Goal: Task Accomplishment & Management: Use online tool/utility

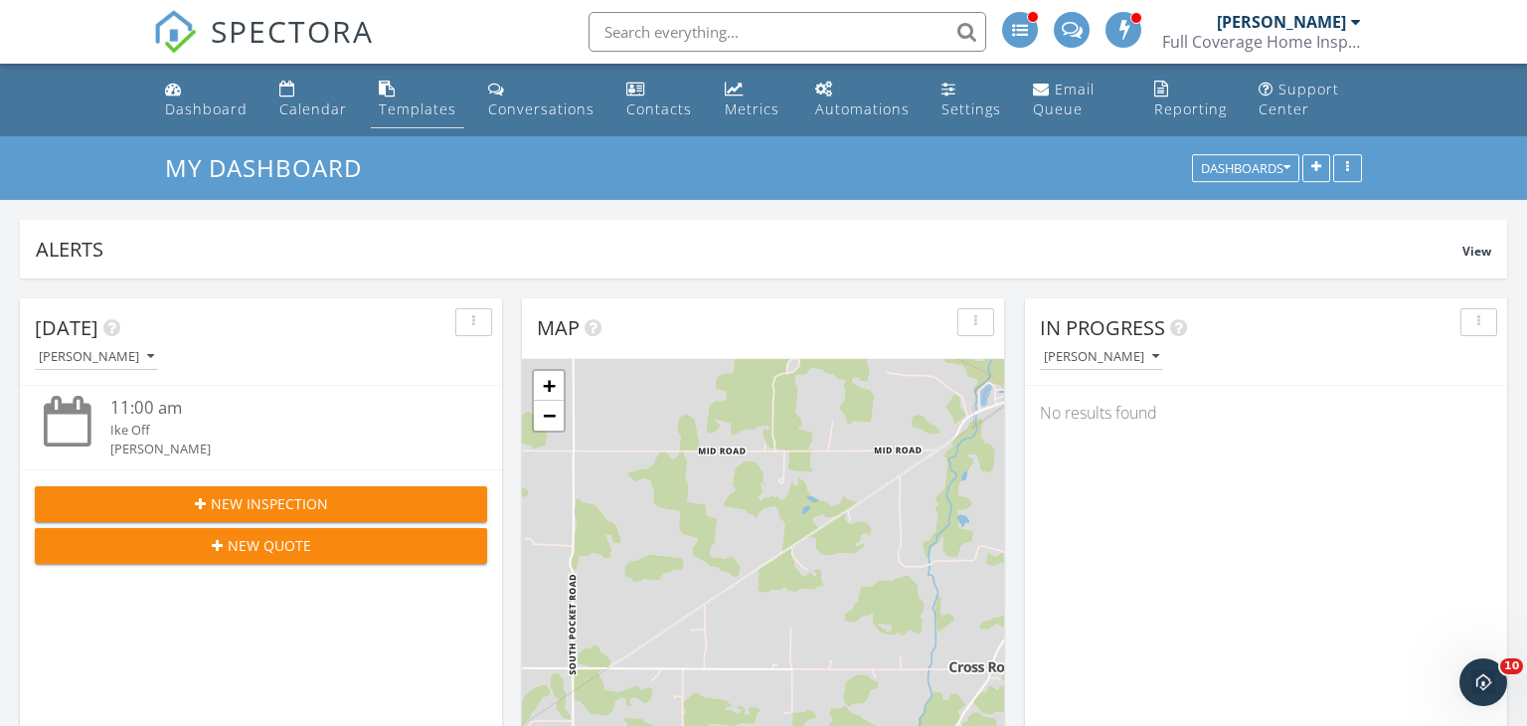
click at [404, 97] on link "Templates" at bounding box center [417, 100] width 93 height 57
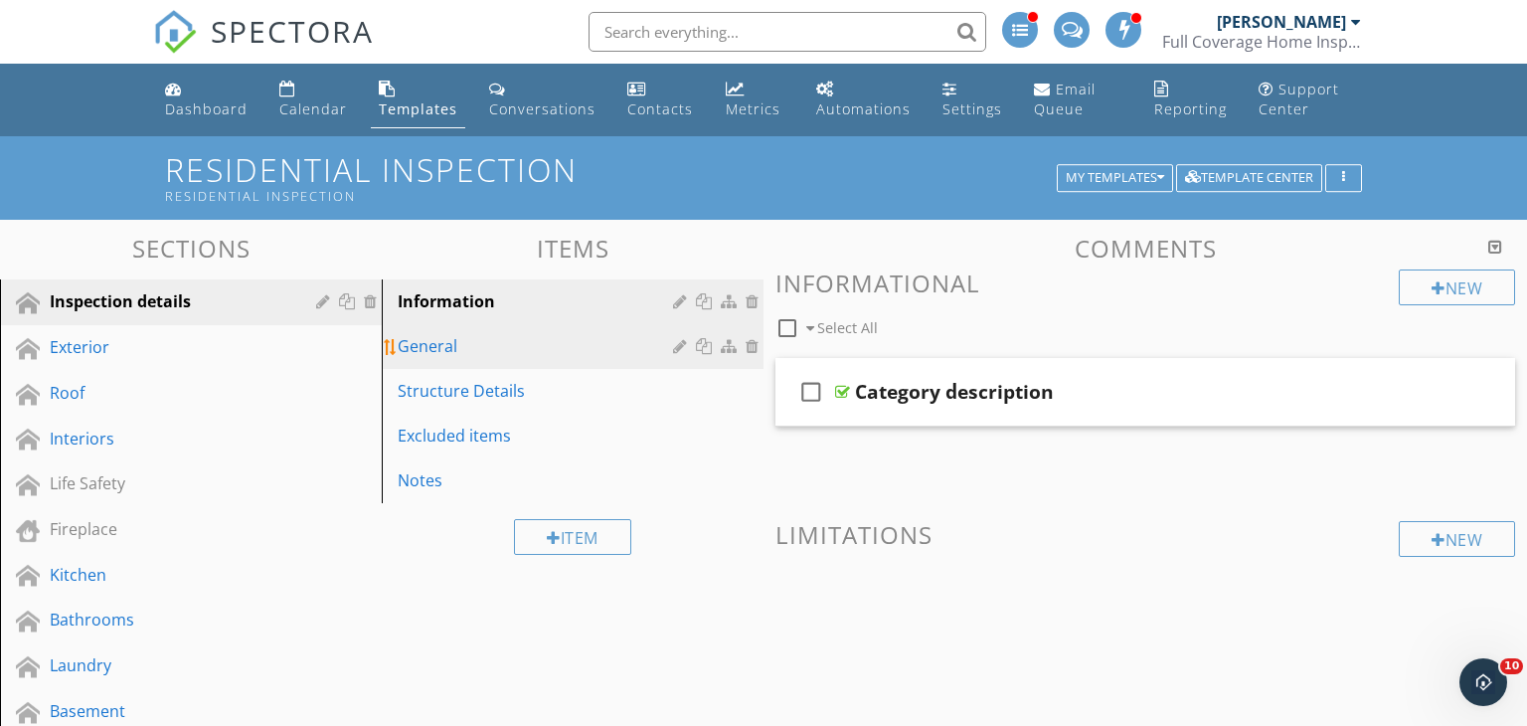
click at [455, 348] on div "General" at bounding box center [538, 346] width 281 height 24
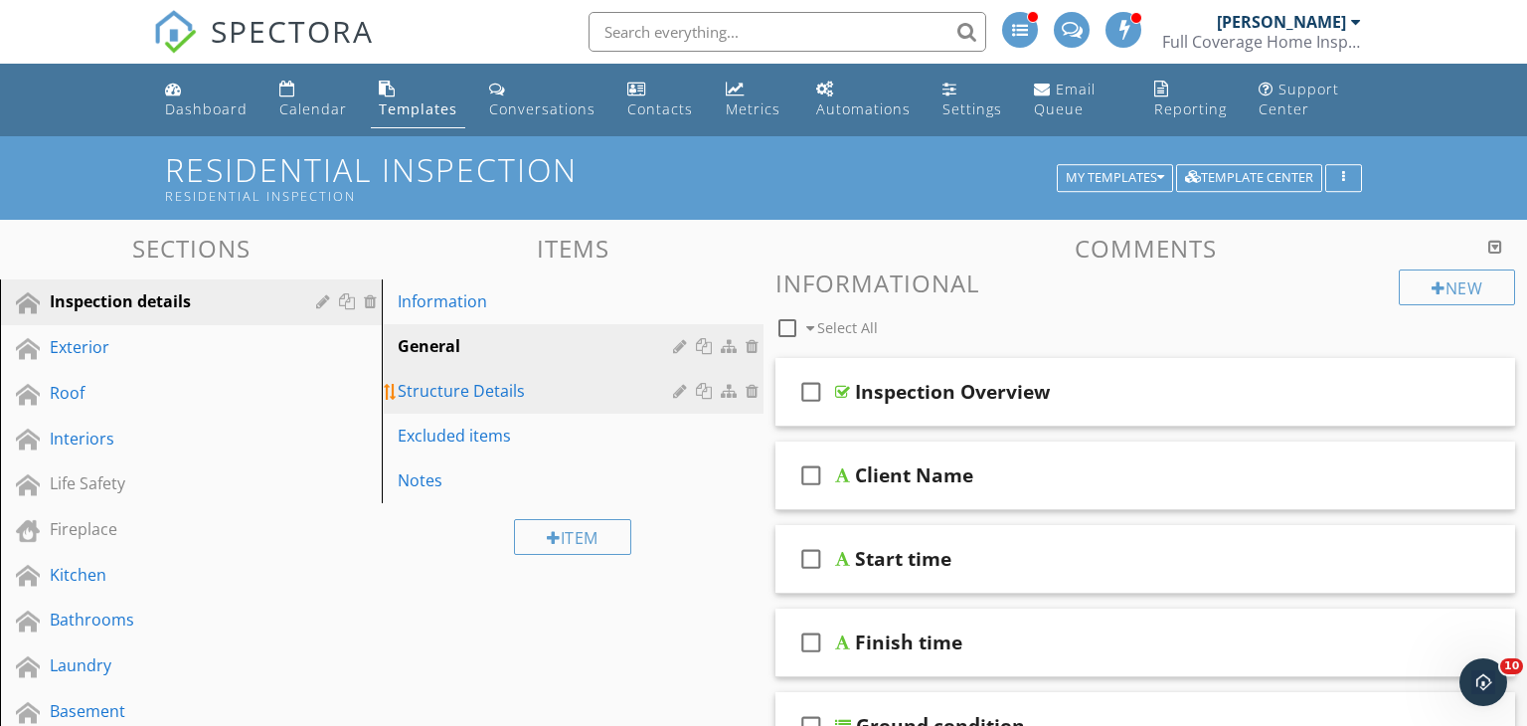
click at [545, 392] on div "Structure Details" at bounding box center [538, 391] width 281 height 24
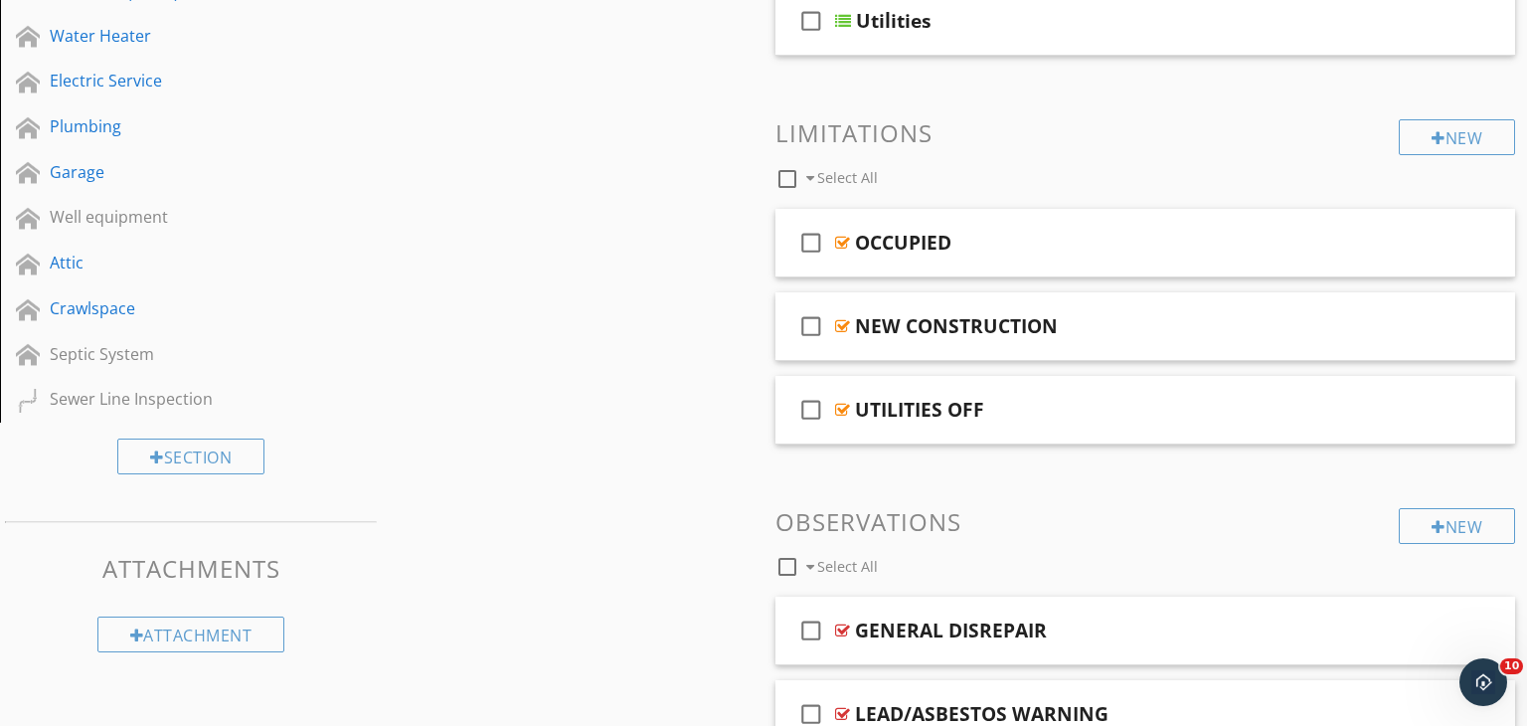
scroll to position [1060, 0]
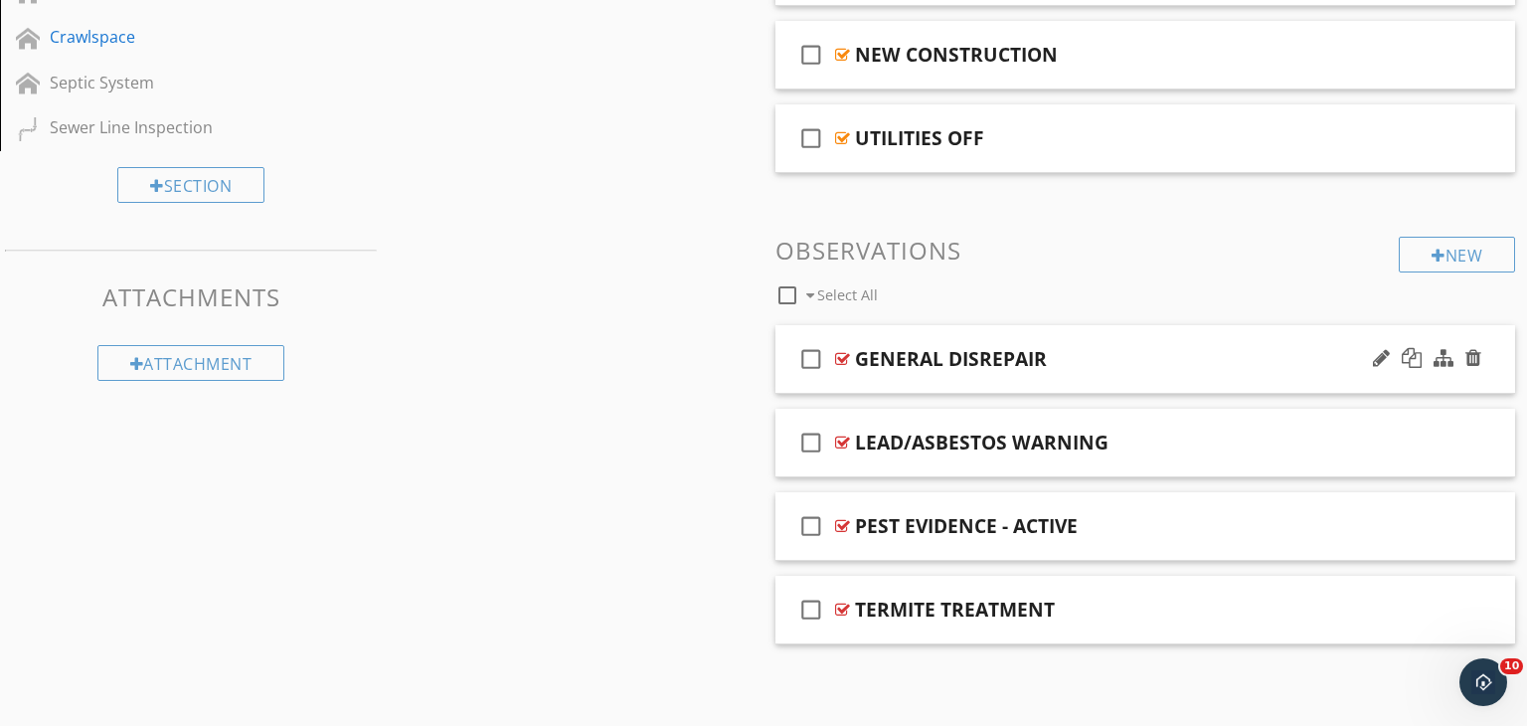
click at [1101, 364] on div "GENERAL DISREPAIR" at bounding box center [1117, 359] width 525 height 24
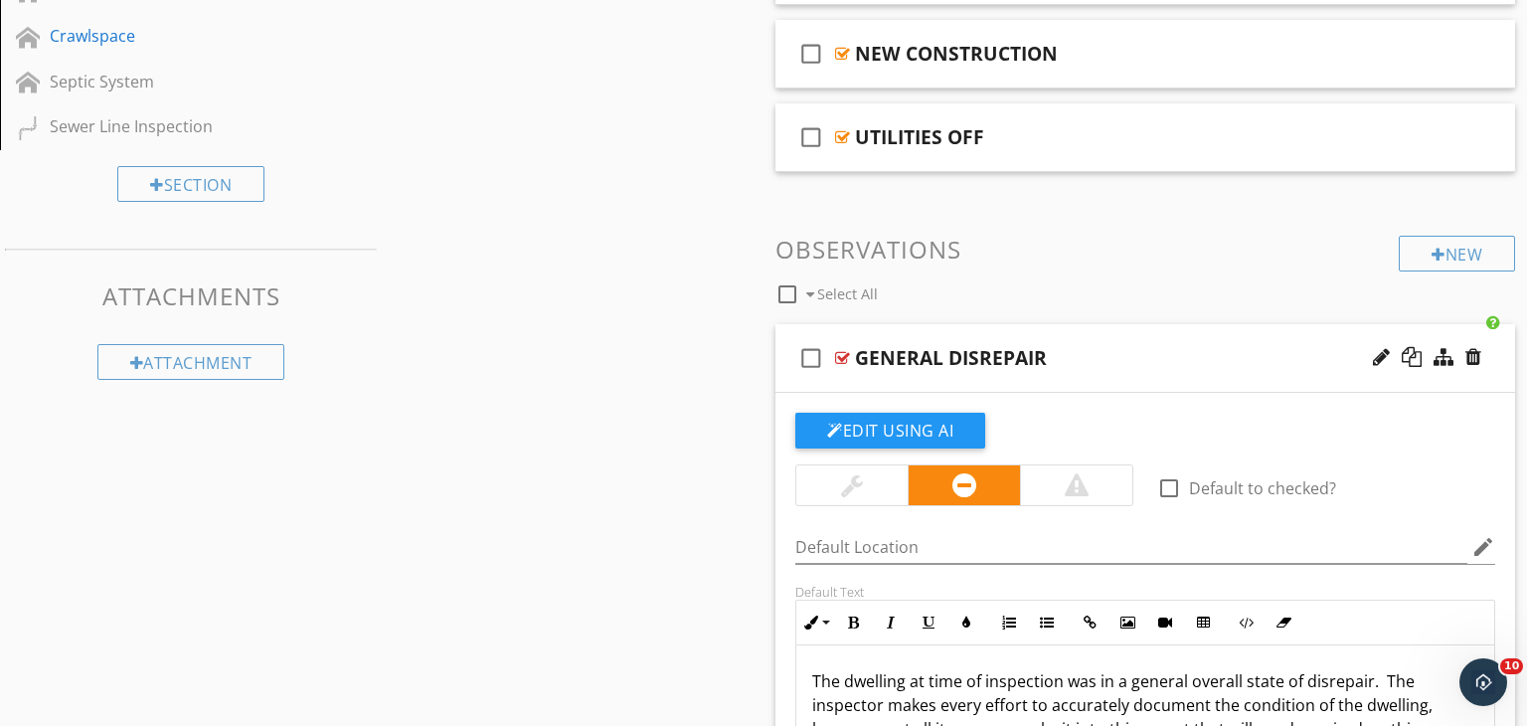
scroll to position [1022, 0]
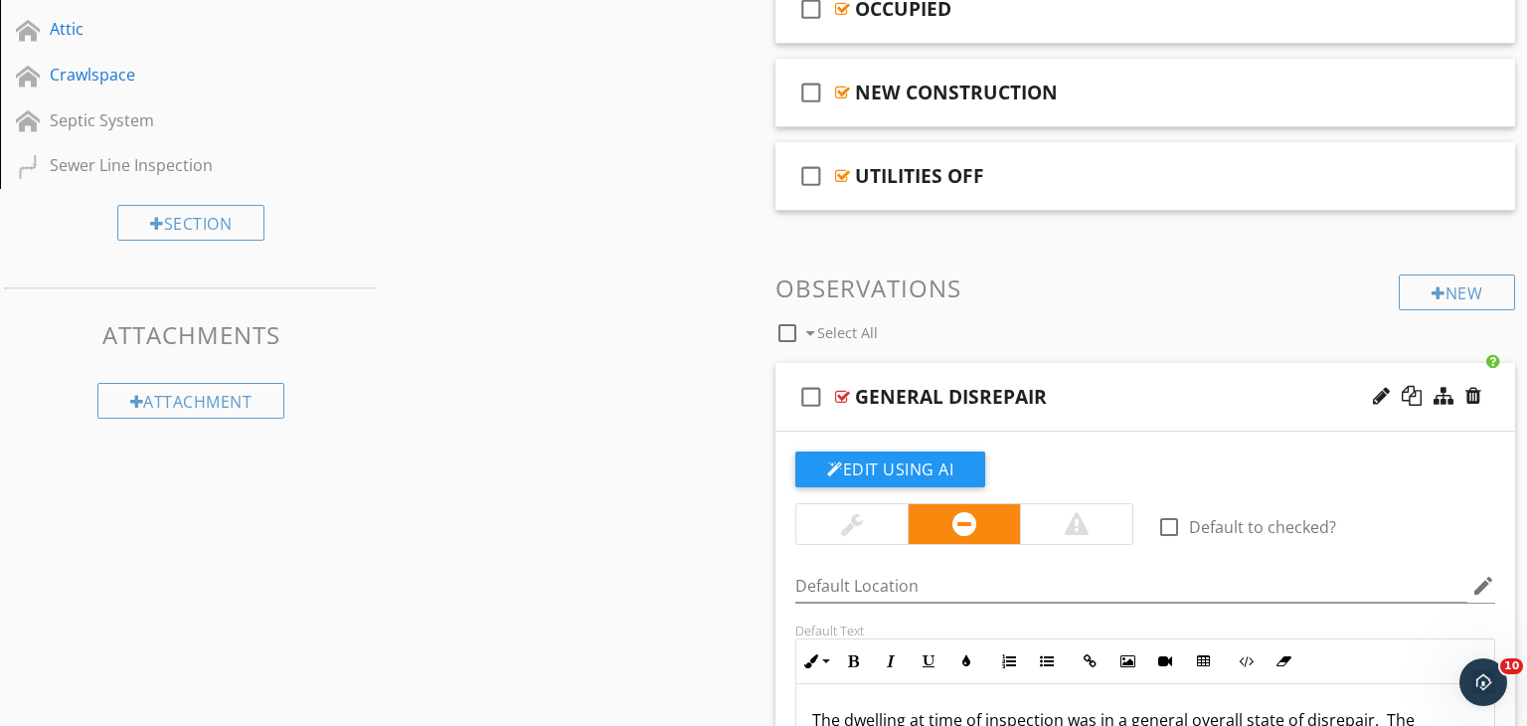
click at [1099, 373] on div "check_box_outline_blank GENERAL DISREPAIR" at bounding box center [1145, 397] width 740 height 69
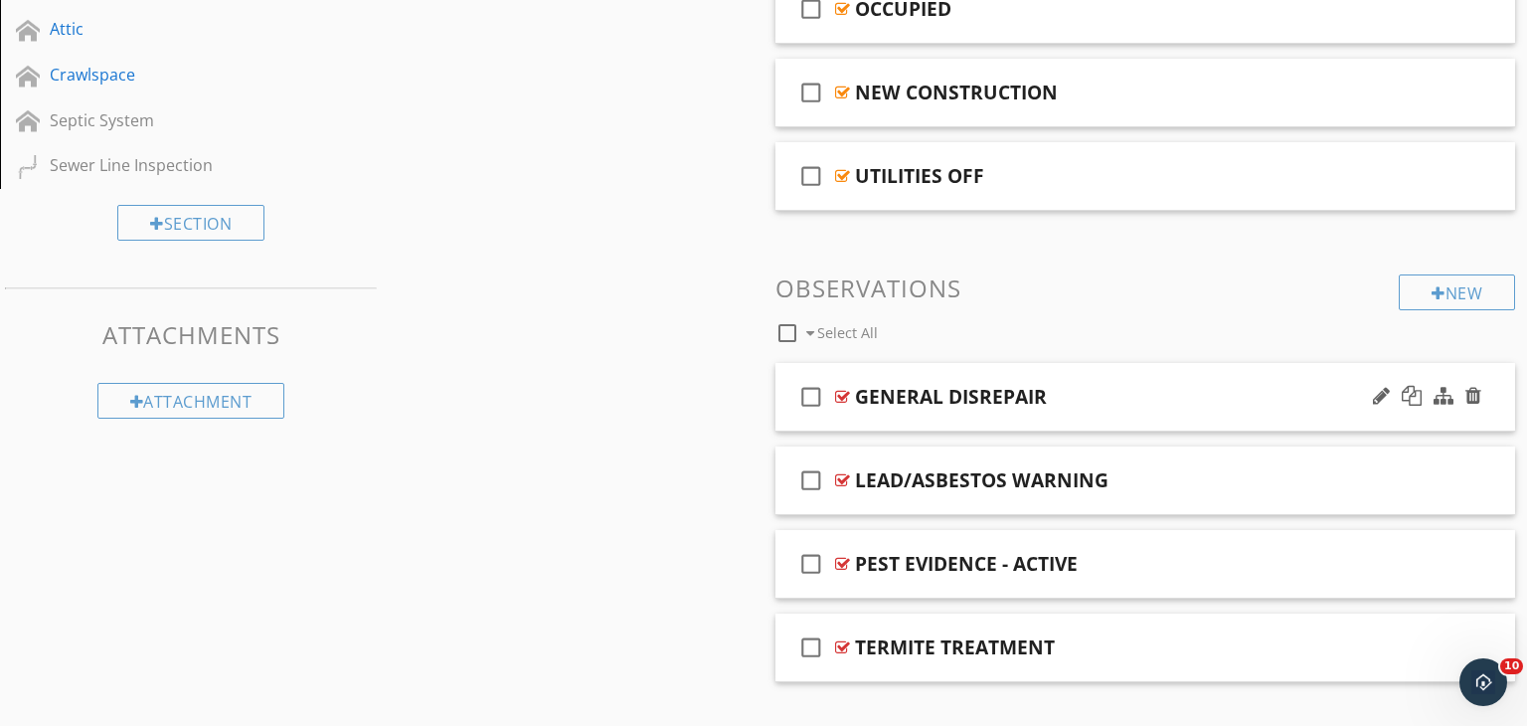
scroll to position [1060, 0]
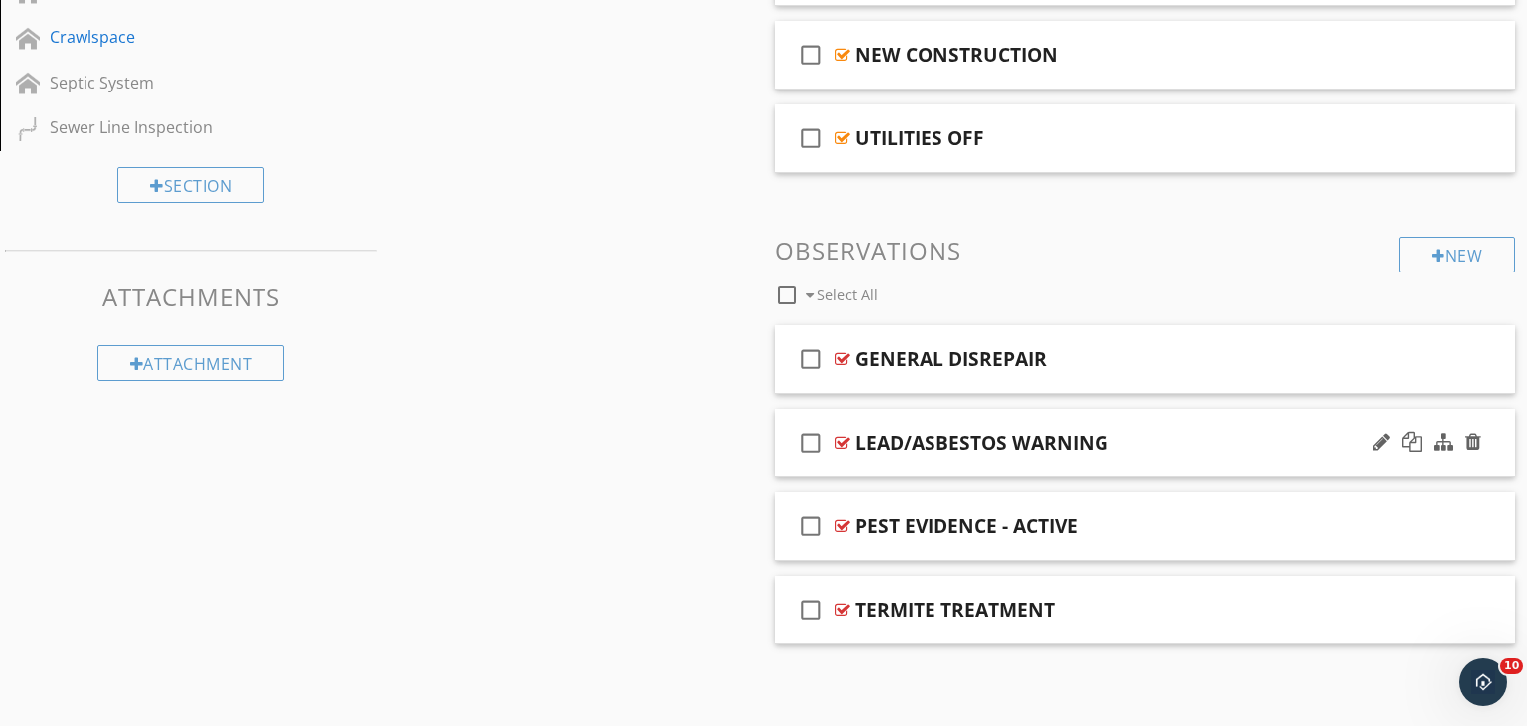
click at [1161, 431] on div "LEAD/ASBESTOS WARNING" at bounding box center [1117, 442] width 525 height 24
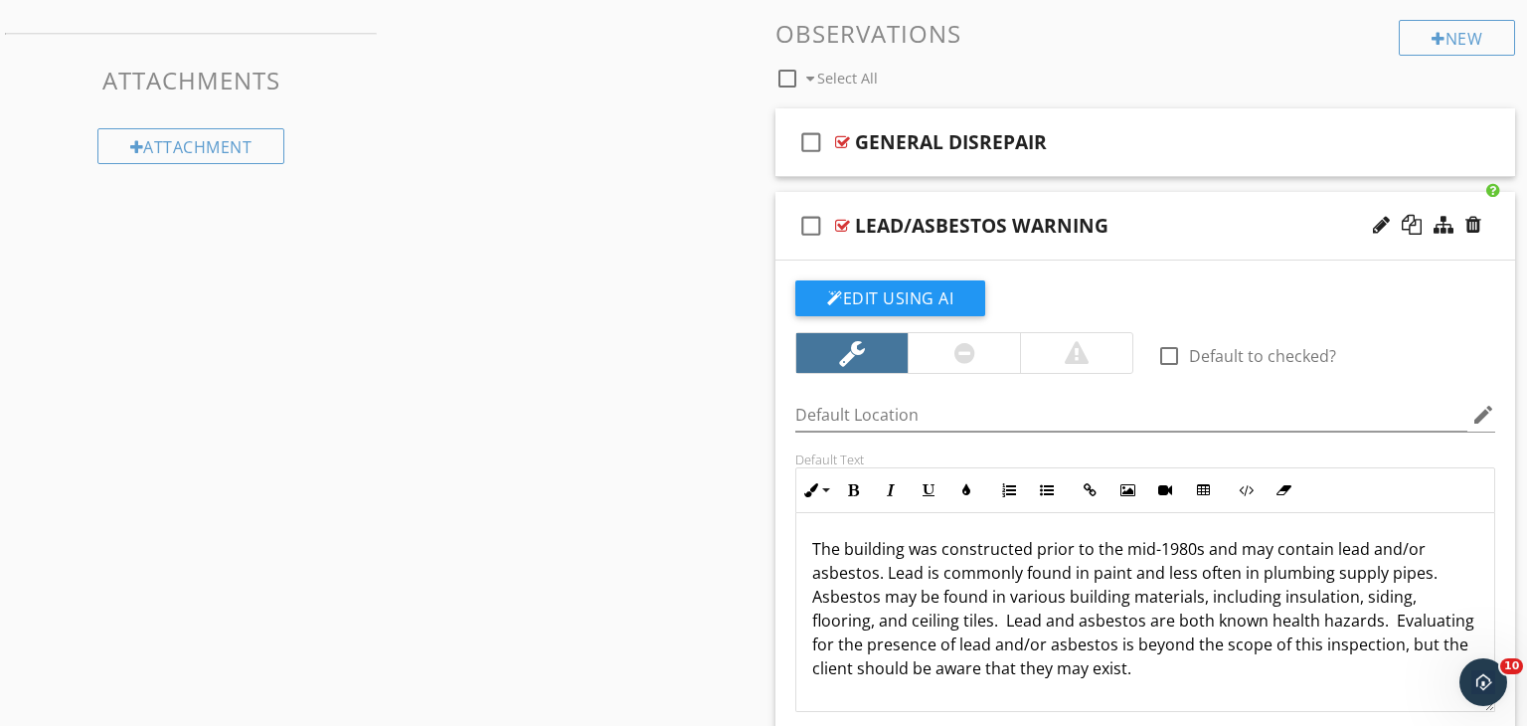
scroll to position [1275, 0]
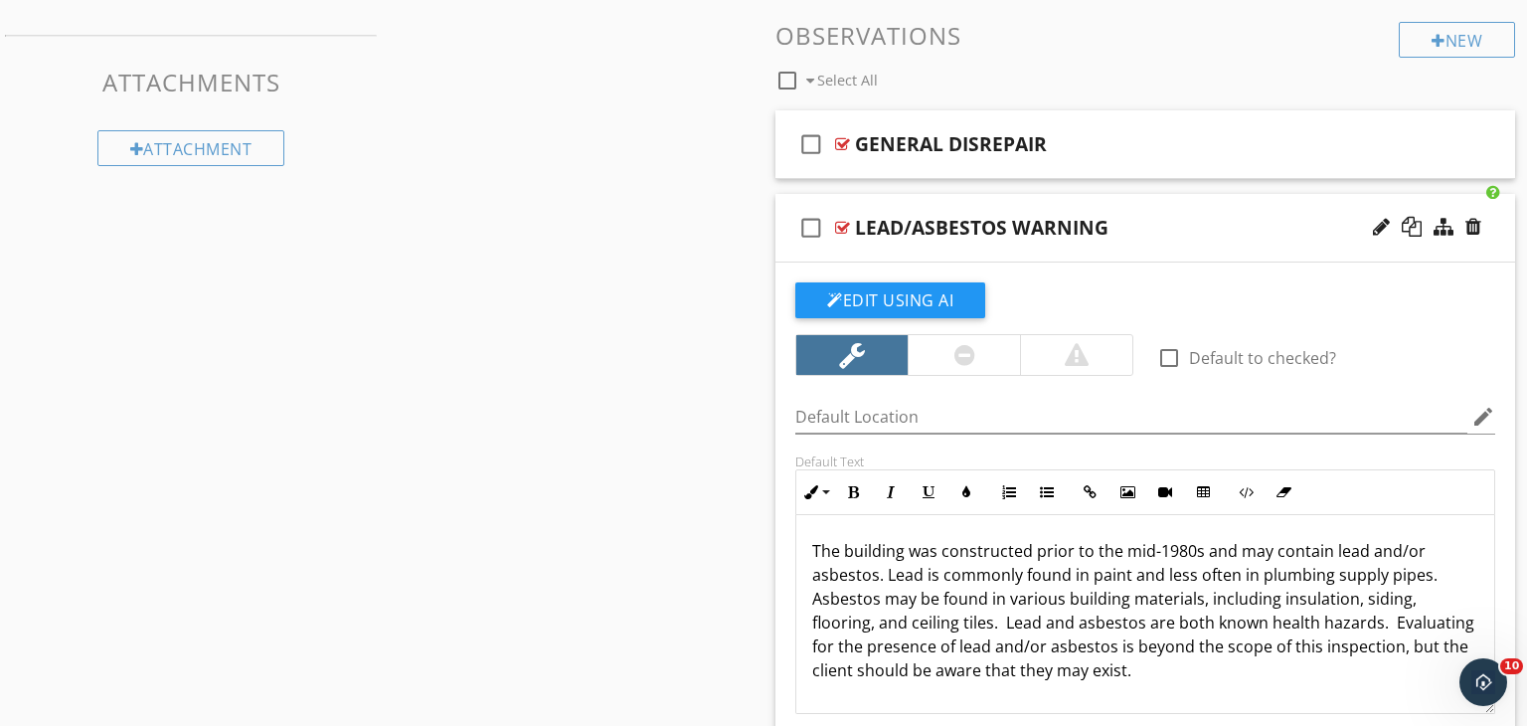
click at [1146, 229] on div "LEAD/ASBESTOS WARNING" at bounding box center [1117, 228] width 525 height 24
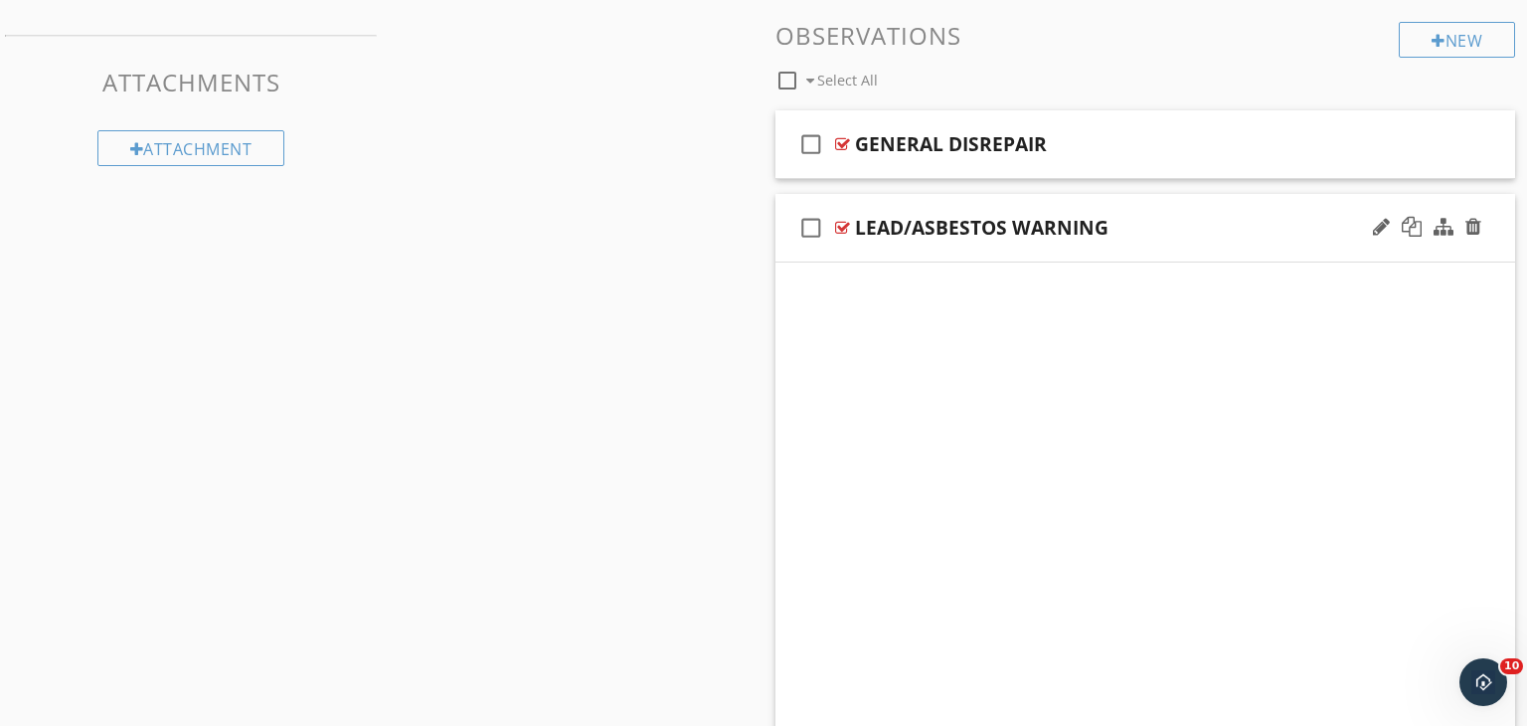
scroll to position [1060, 0]
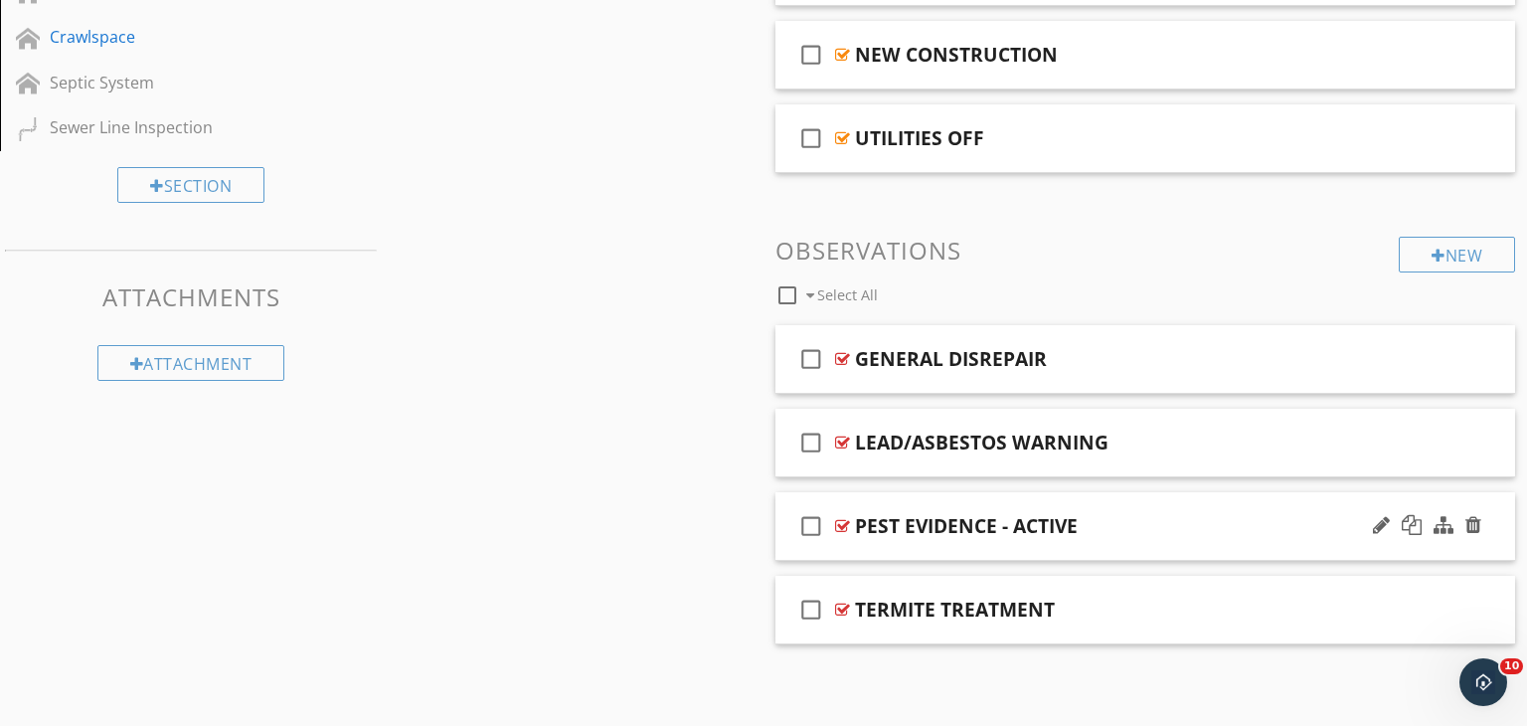
click at [1149, 516] on div "PEST EVIDENCE - ACTIVE" at bounding box center [1117, 526] width 525 height 24
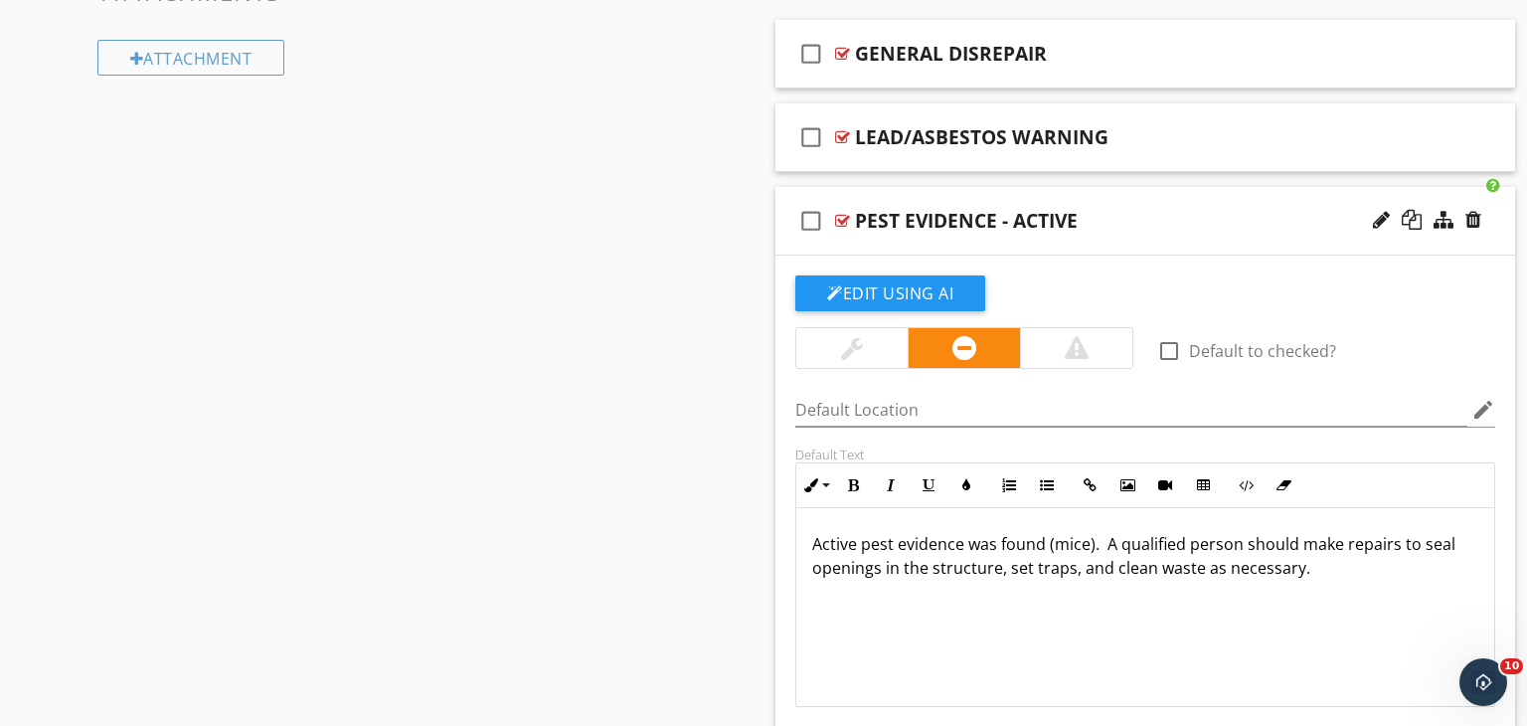
scroll to position [1359, 0]
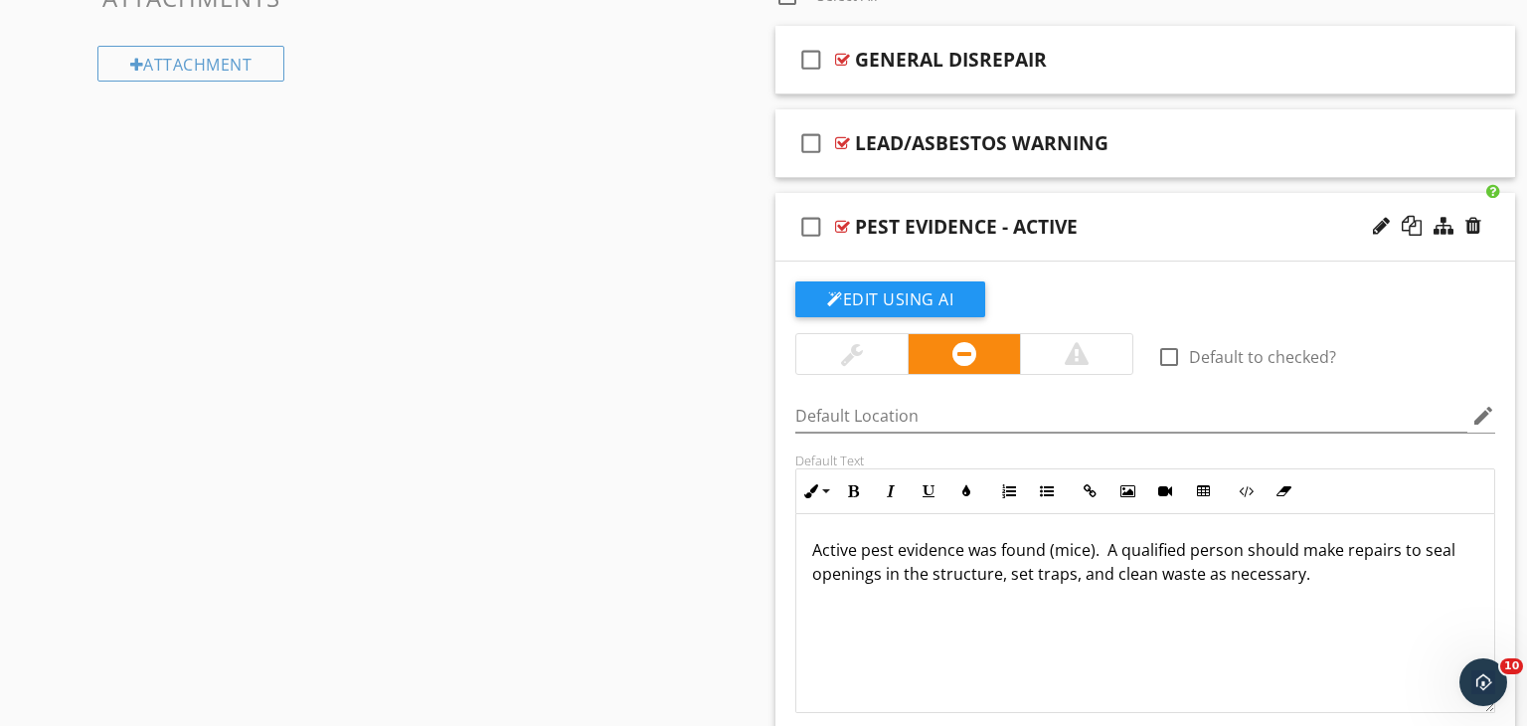
click at [1094, 224] on div "PEST EVIDENCE - ACTIVE" at bounding box center [1117, 227] width 525 height 24
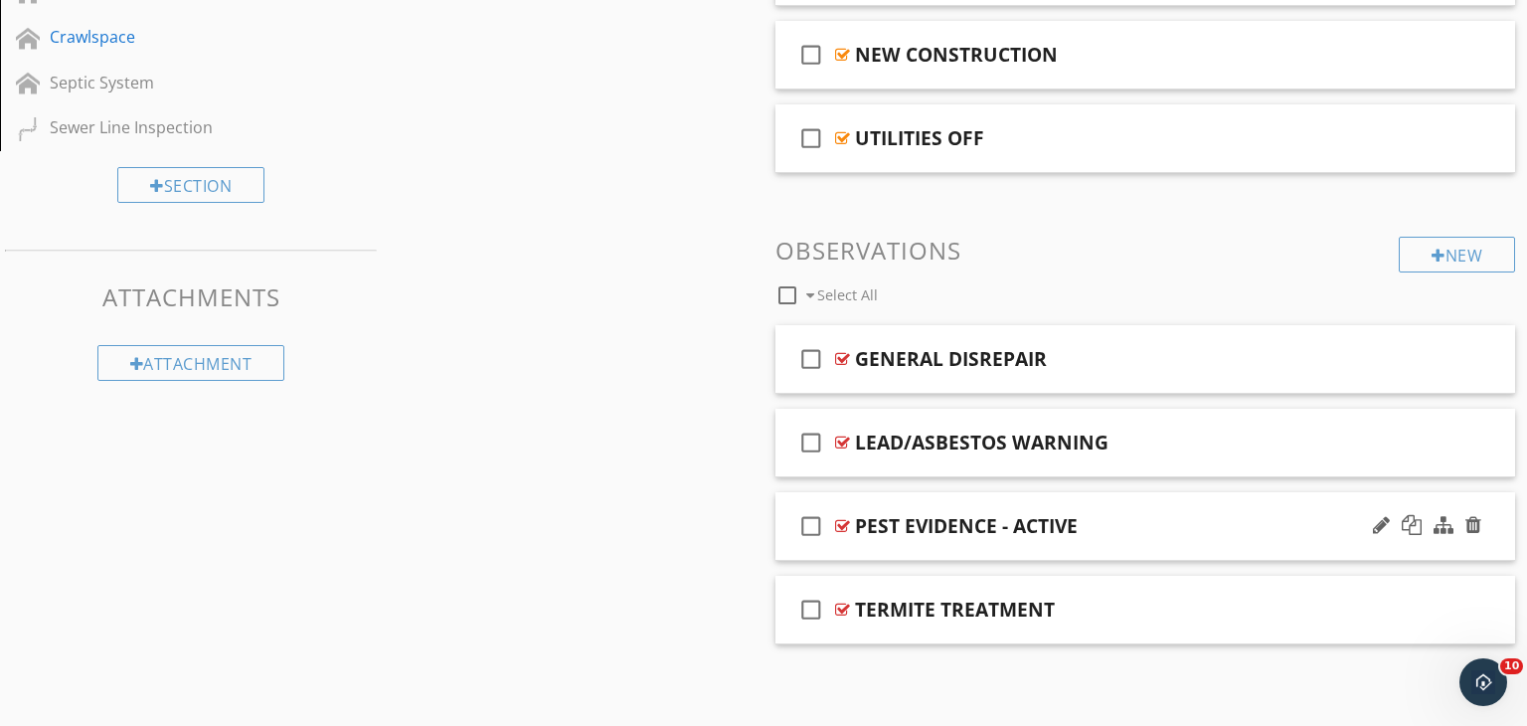
scroll to position [1059, 0]
click at [1086, 586] on div "check_box_outline_blank TERMITE TREATMENT" at bounding box center [1145, 611] width 740 height 69
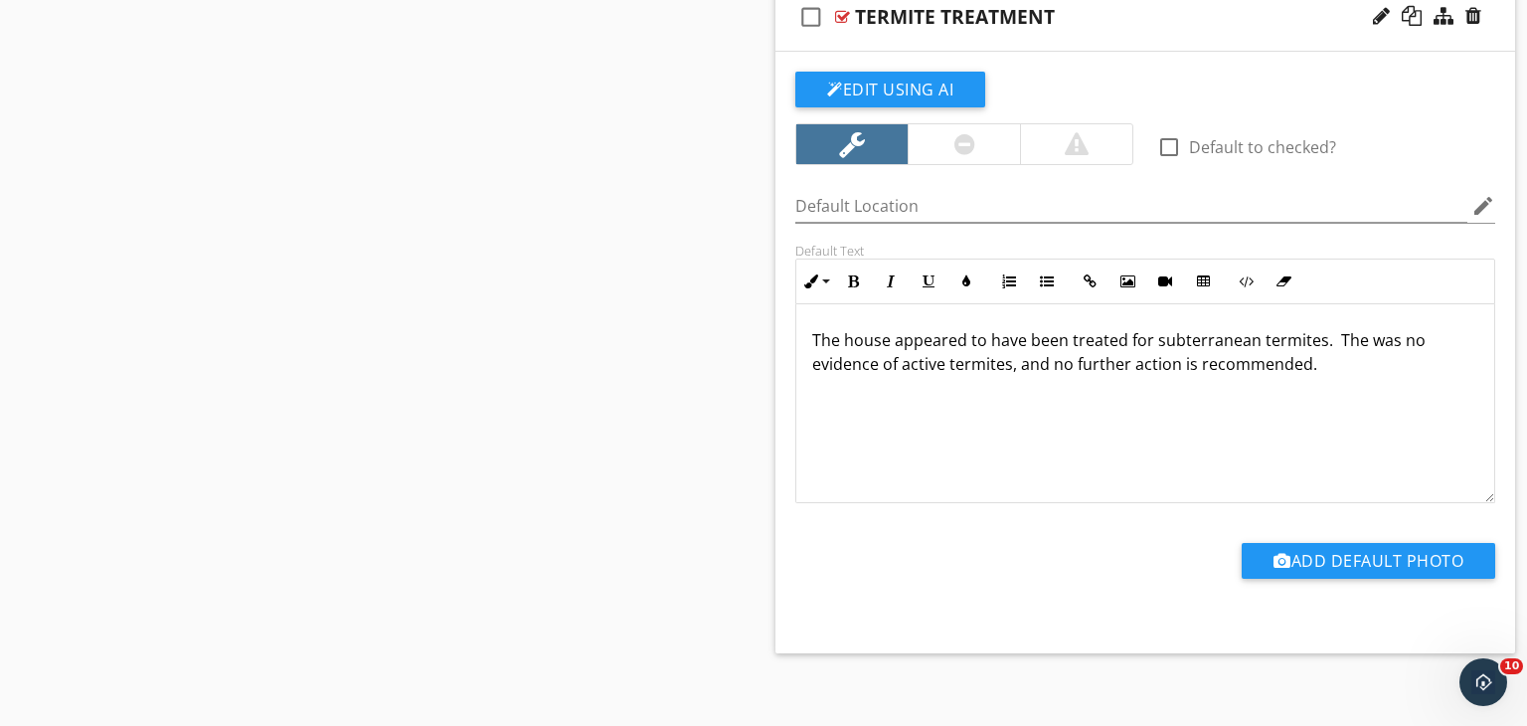
scroll to position [1650, 0]
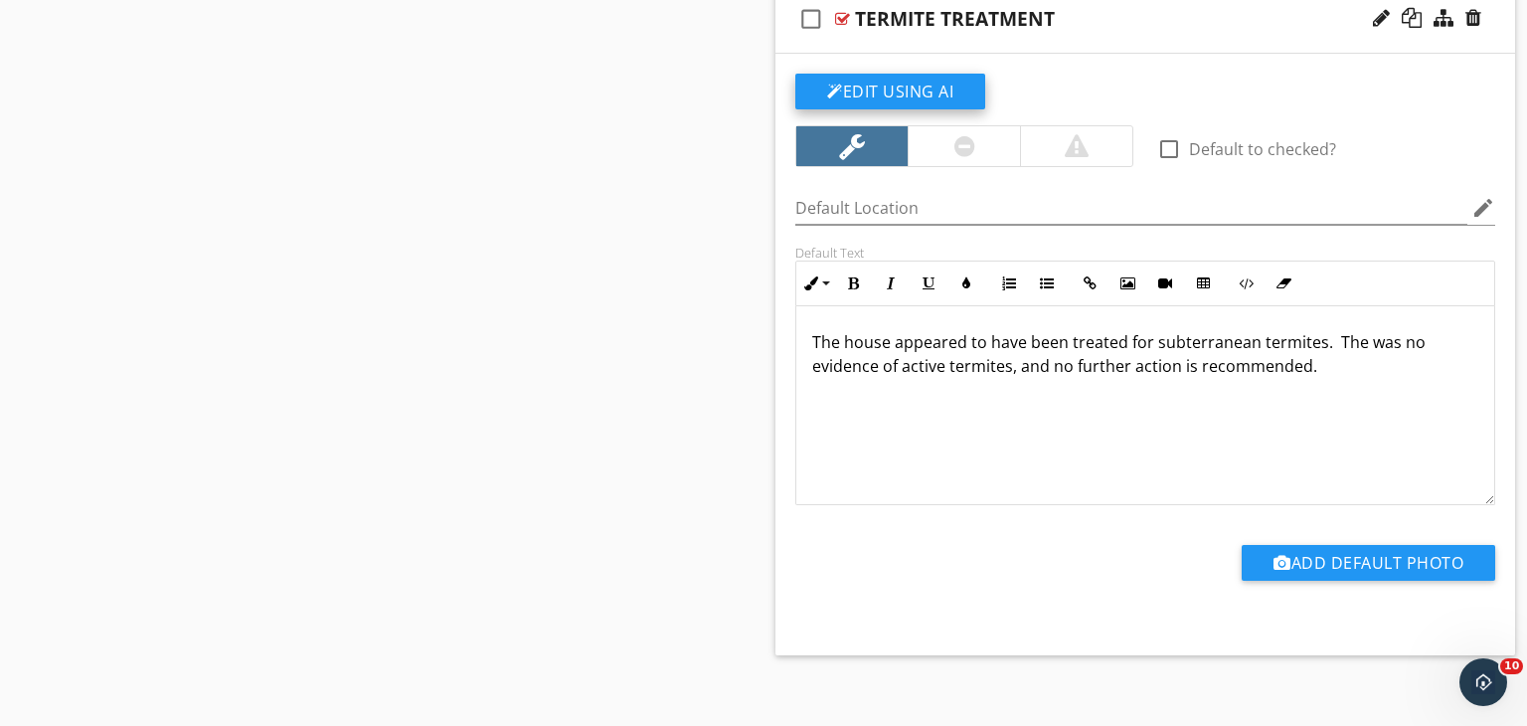
click at [924, 80] on button "Edit Using AI" at bounding box center [890, 92] width 190 height 36
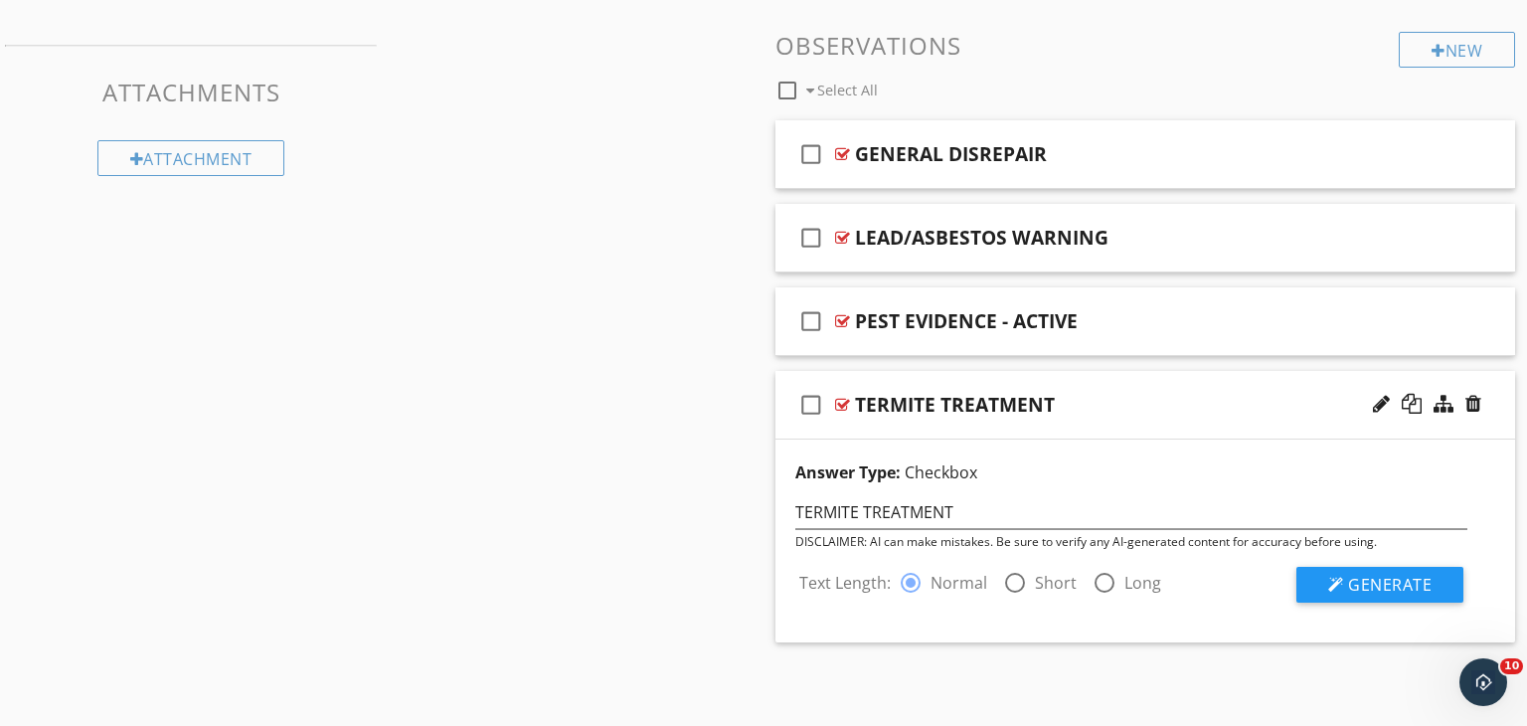
scroll to position [1262, 0]
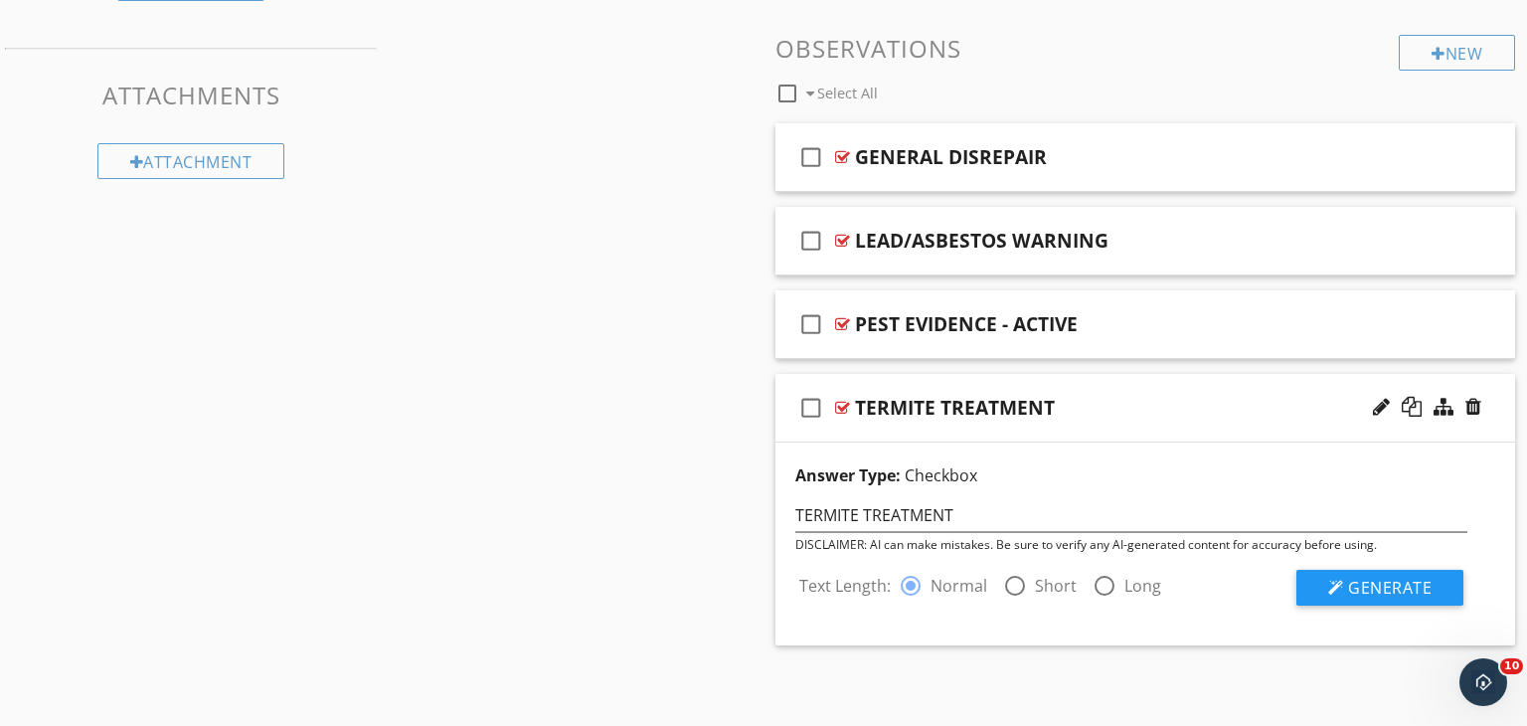
click at [1200, 312] on div "PEST EVIDENCE - ACTIVE" at bounding box center [1117, 324] width 525 height 24
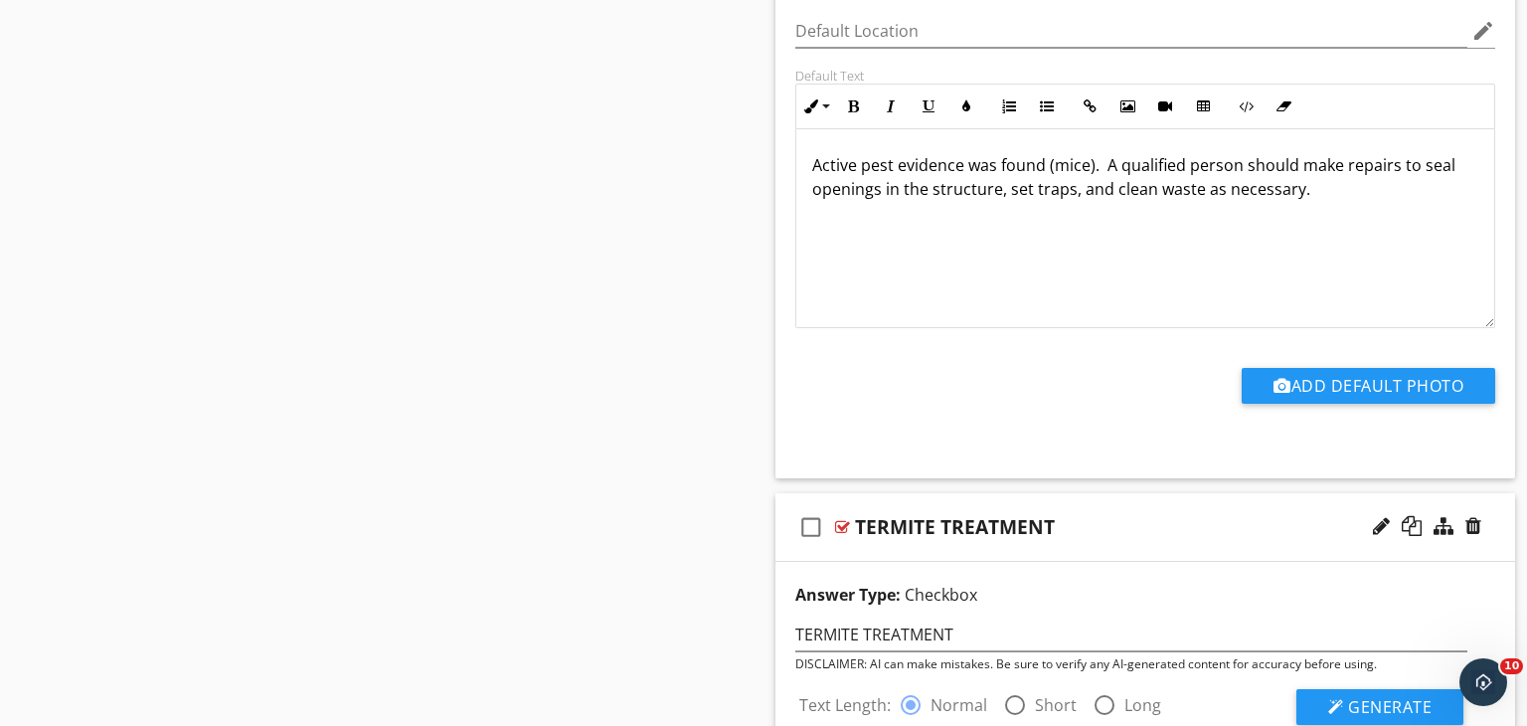
click at [1103, 528] on div "TERMITE TREATMENT" at bounding box center [1117, 527] width 525 height 24
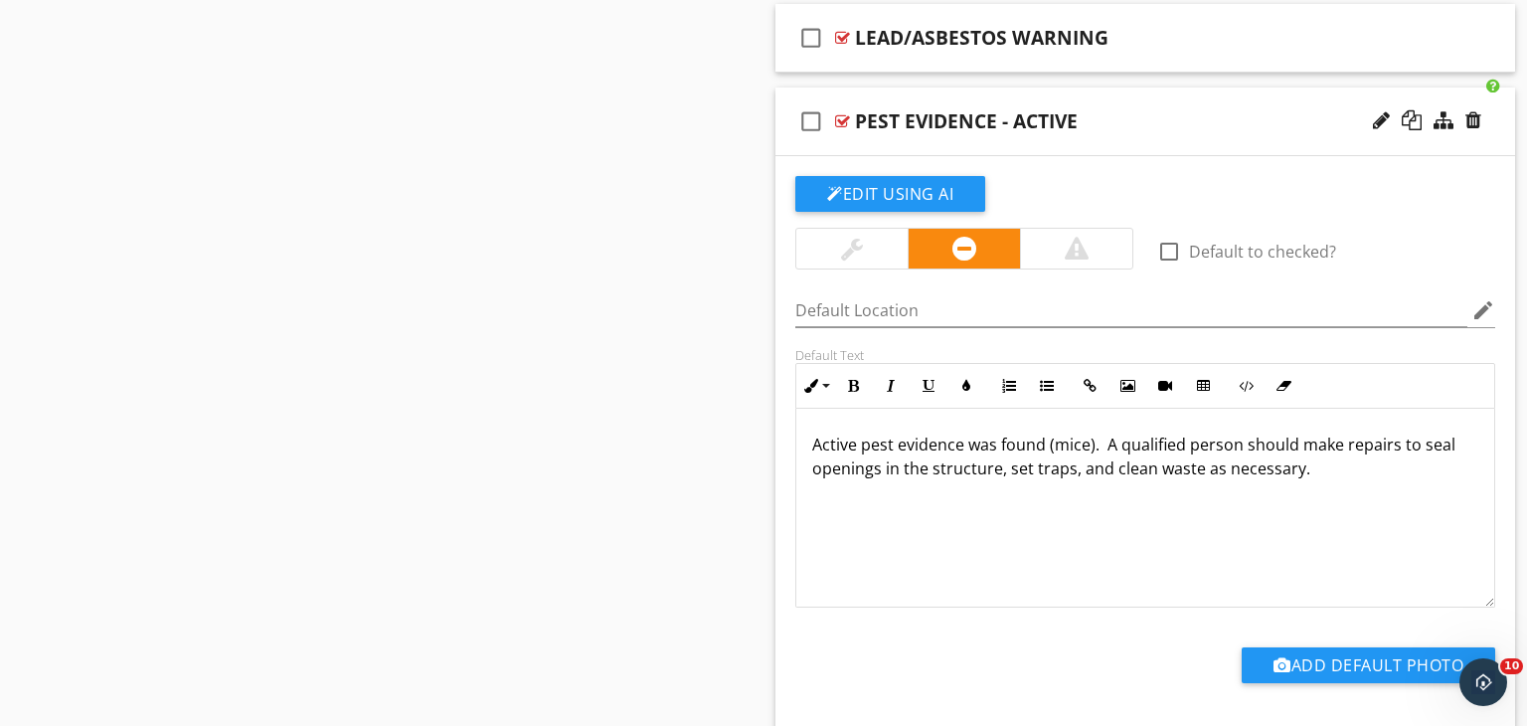
scroll to position [1660, 0]
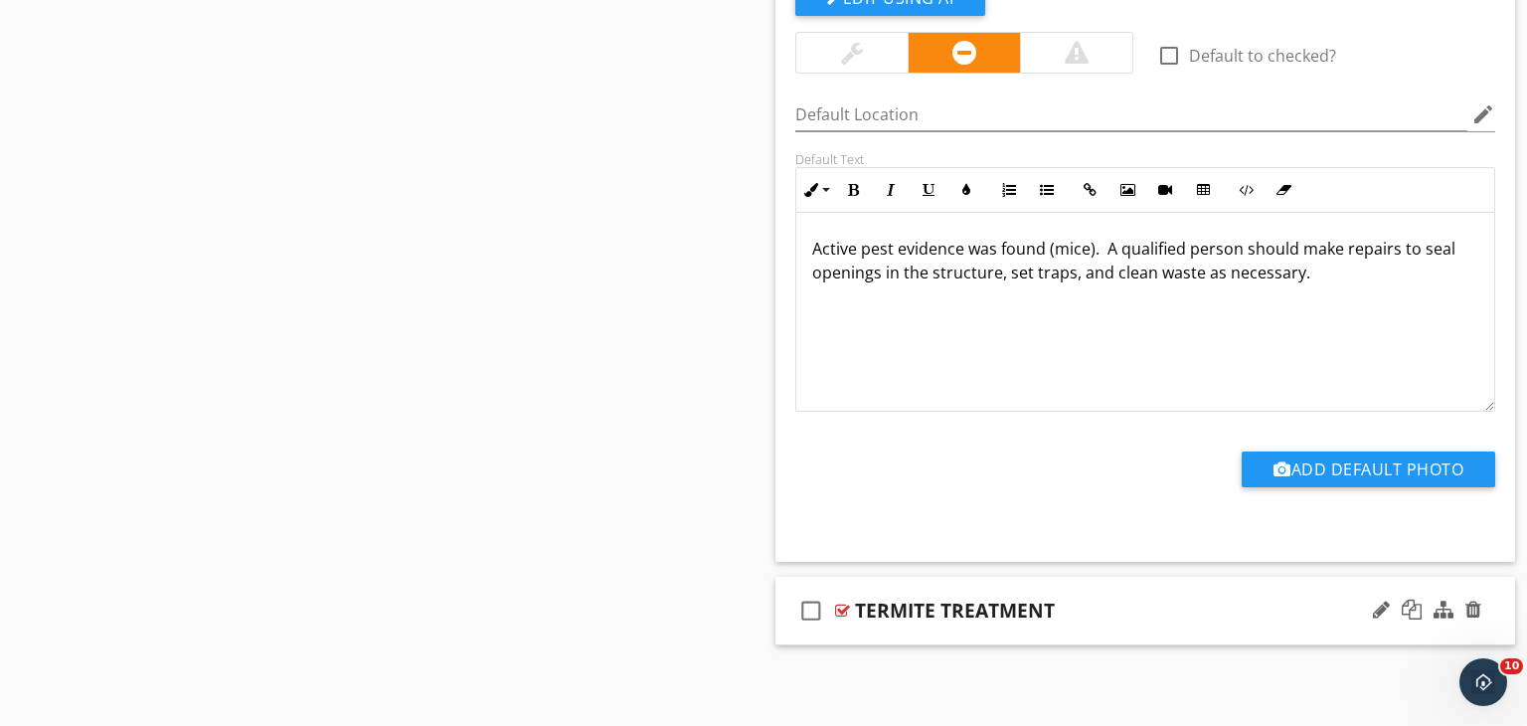
click at [1160, 601] on div "TERMITE TREATMENT" at bounding box center [1117, 611] width 525 height 24
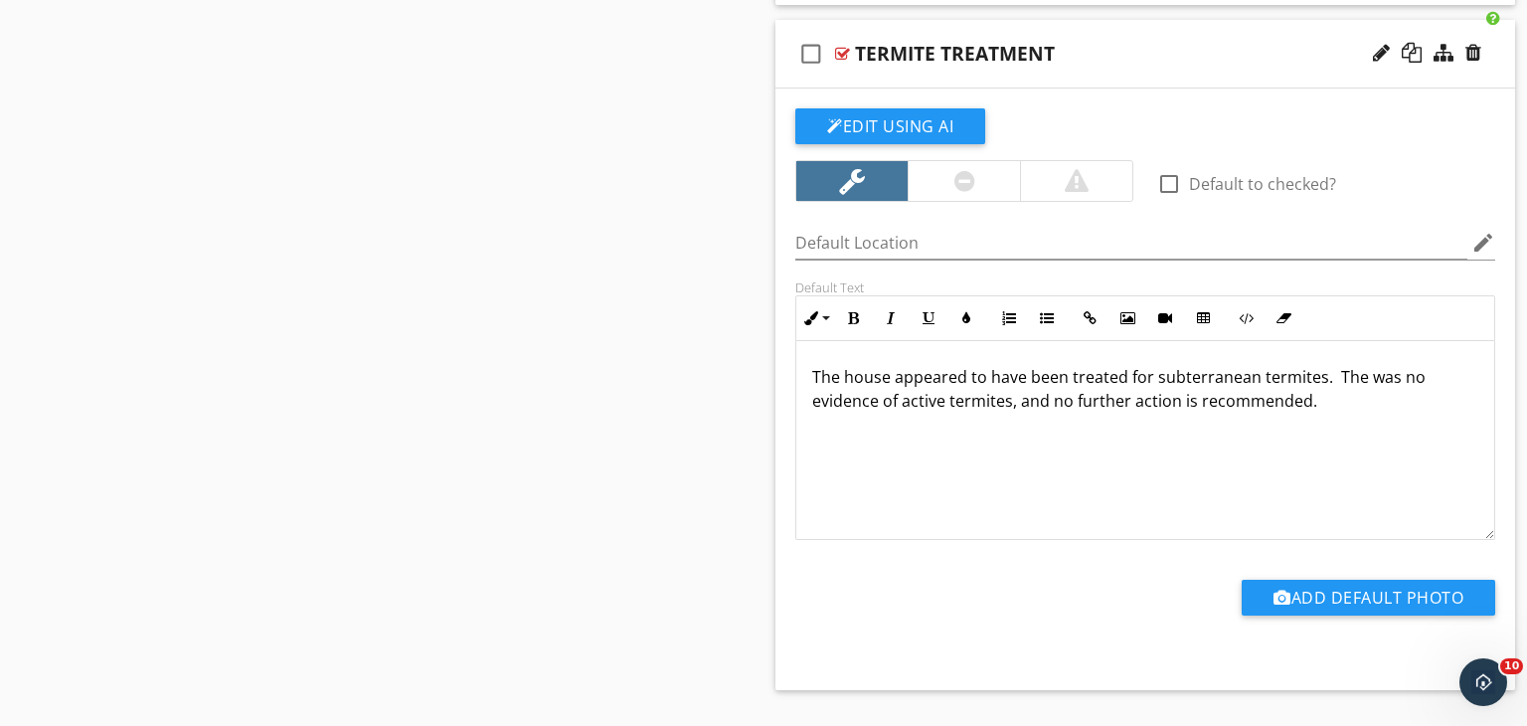
scroll to position [2220, 0]
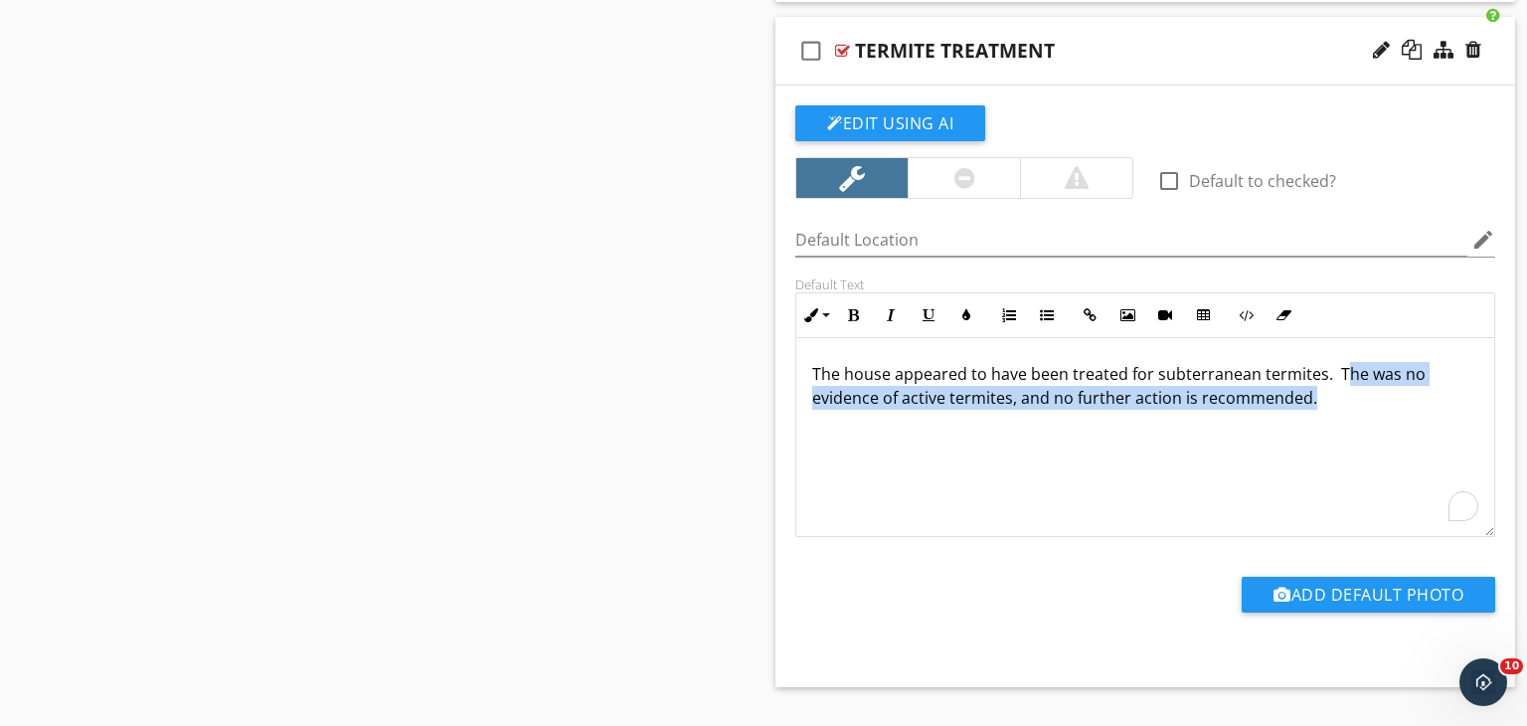
drag, startPoint x: 1337, startPoint y: 366, endPoint x: 1376, endPoint y: 388, distance: 44.5
click at [1376, 388] on p "The house appeared to have been treated for subterranean termites. The was no e…" at bounding box center [1145, 386] width 666 height 48
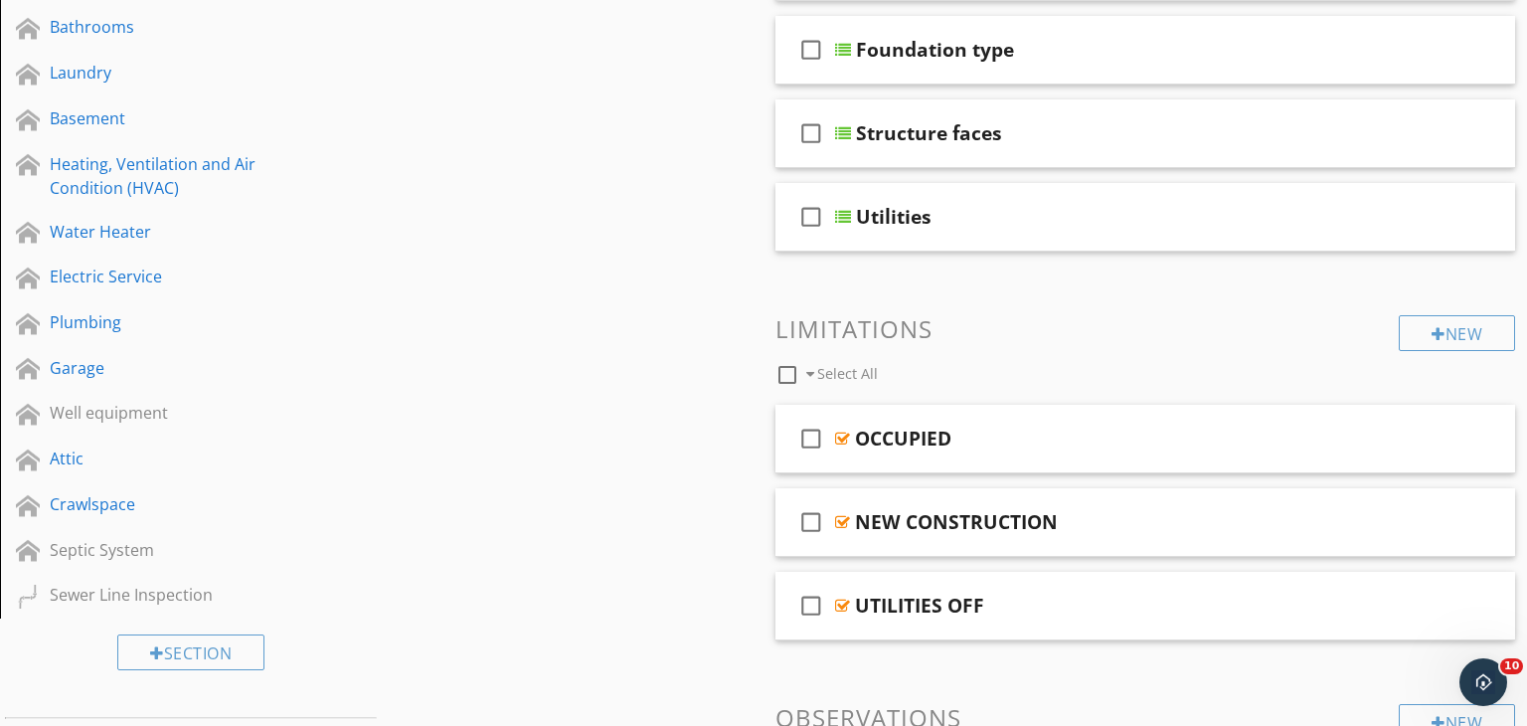
scroll to position [0, 0]
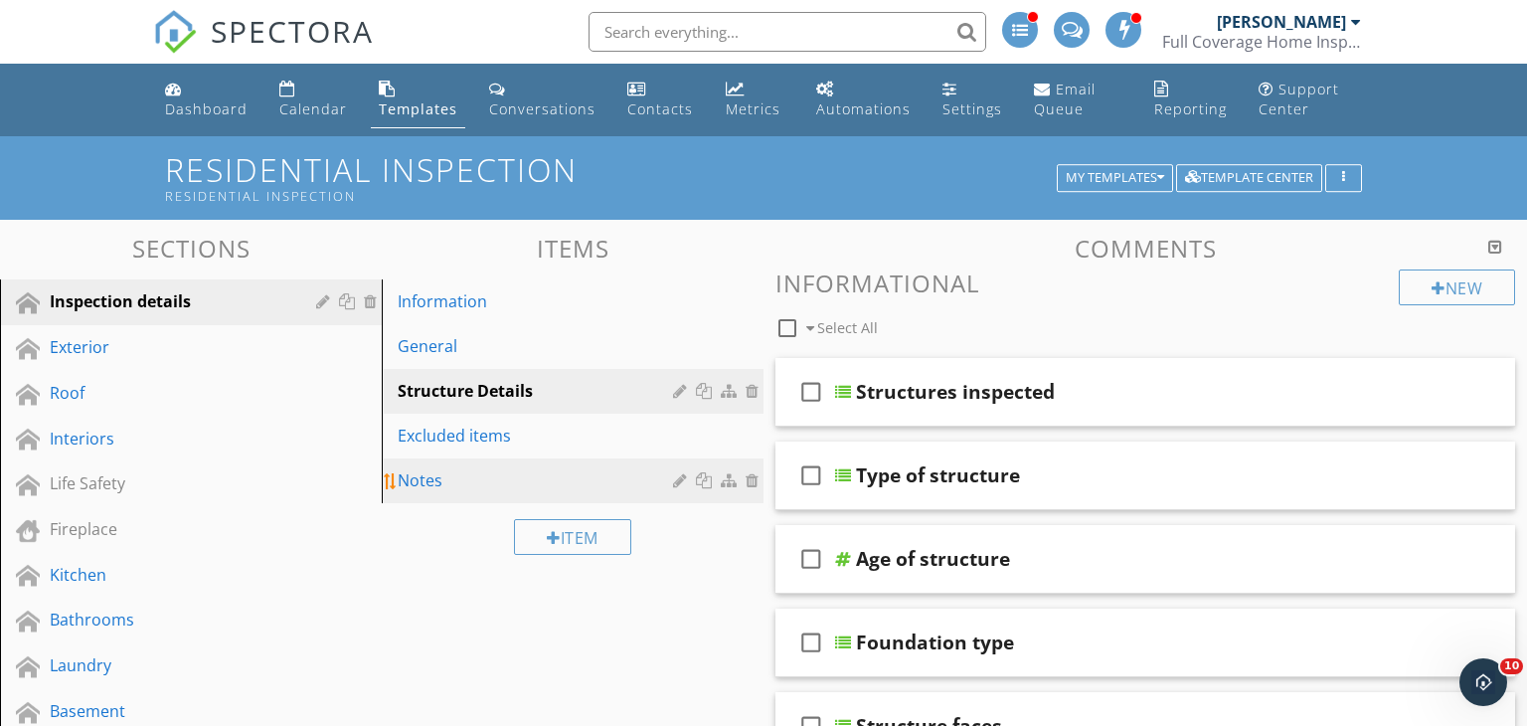
click at [433, 478] on div "Notes" at bounding box center [538, 480] width 281 height 24
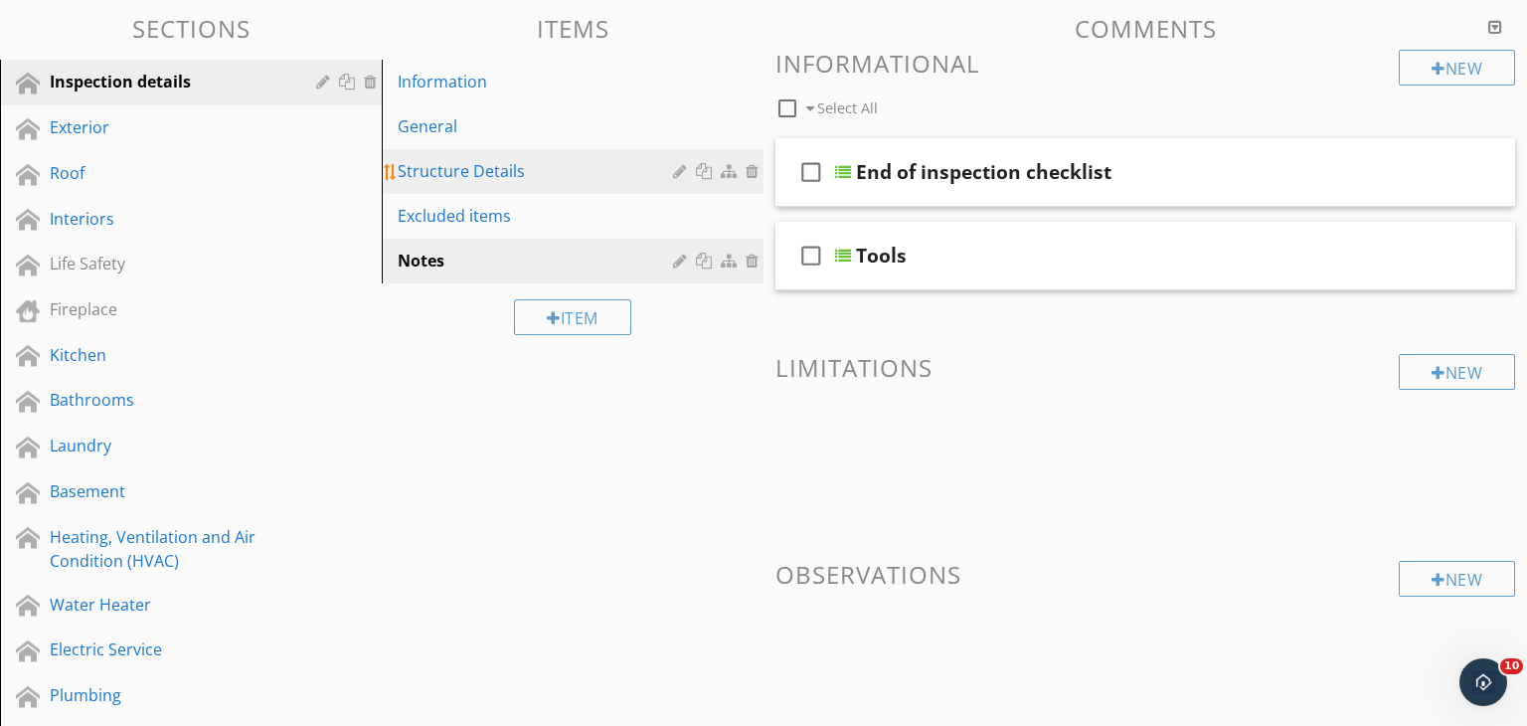
scroll to position [219, 0]
click at [1078, 250] on div "Tools" at bounding box center [1118, 257] width 525 height 24
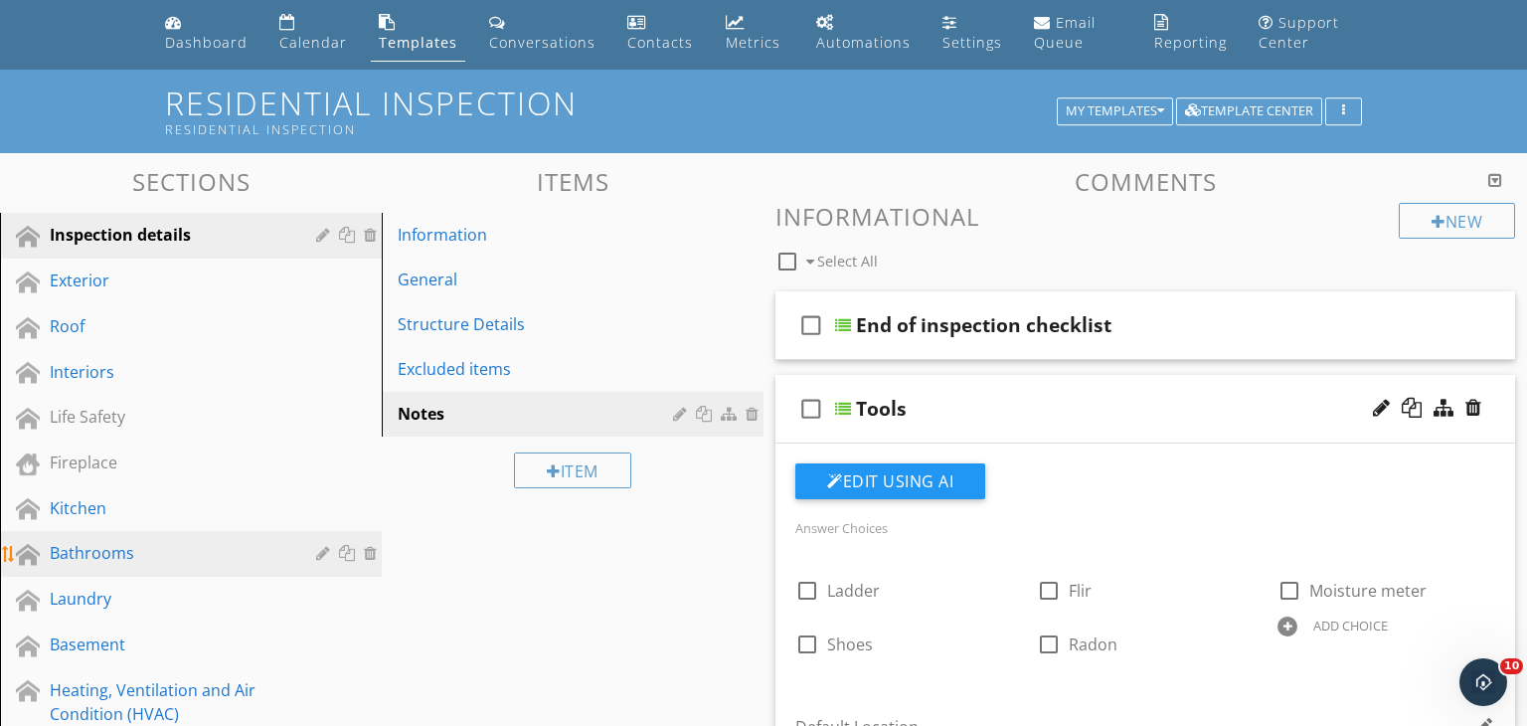
scroll to position [18, 0]
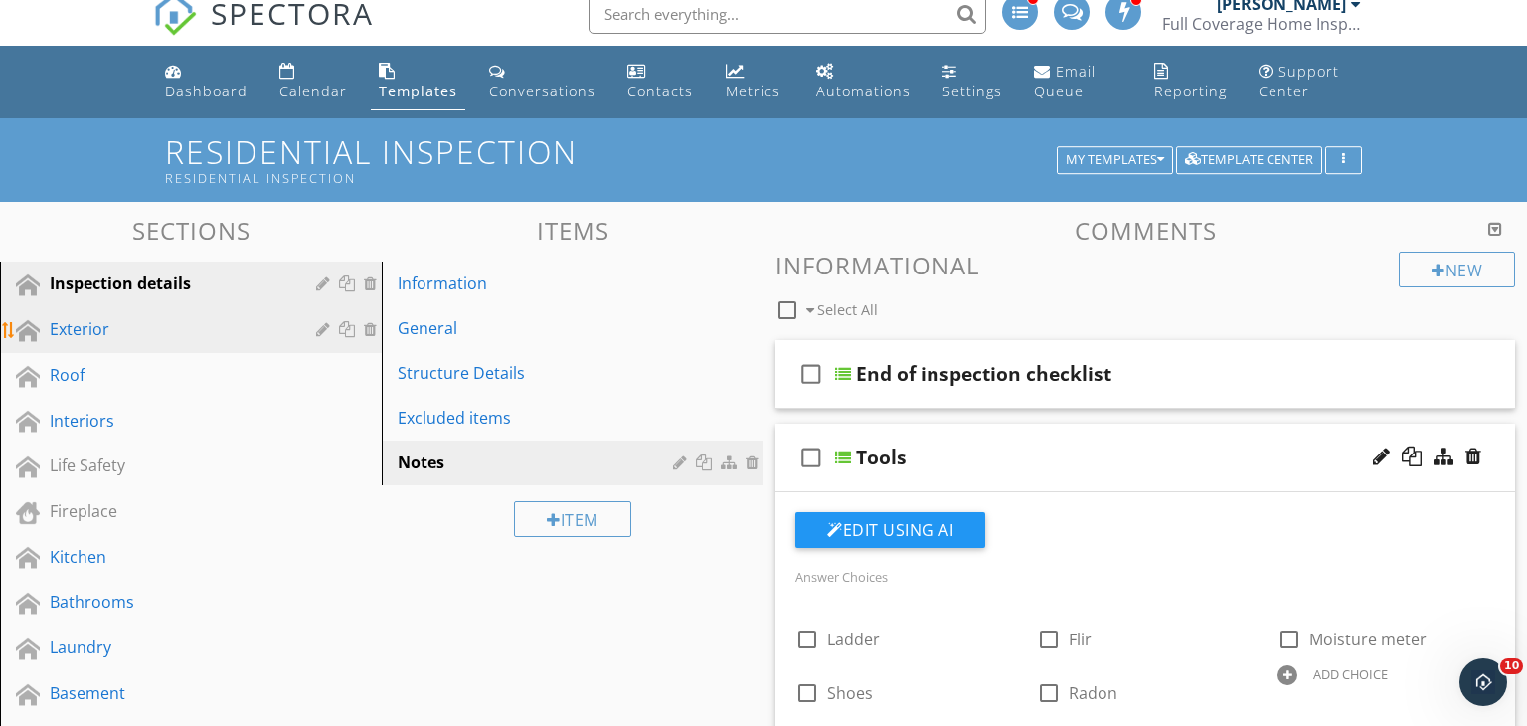
click at [137, 338] on div "Exterior" at bounding box center [169, 329] width 238 height 24
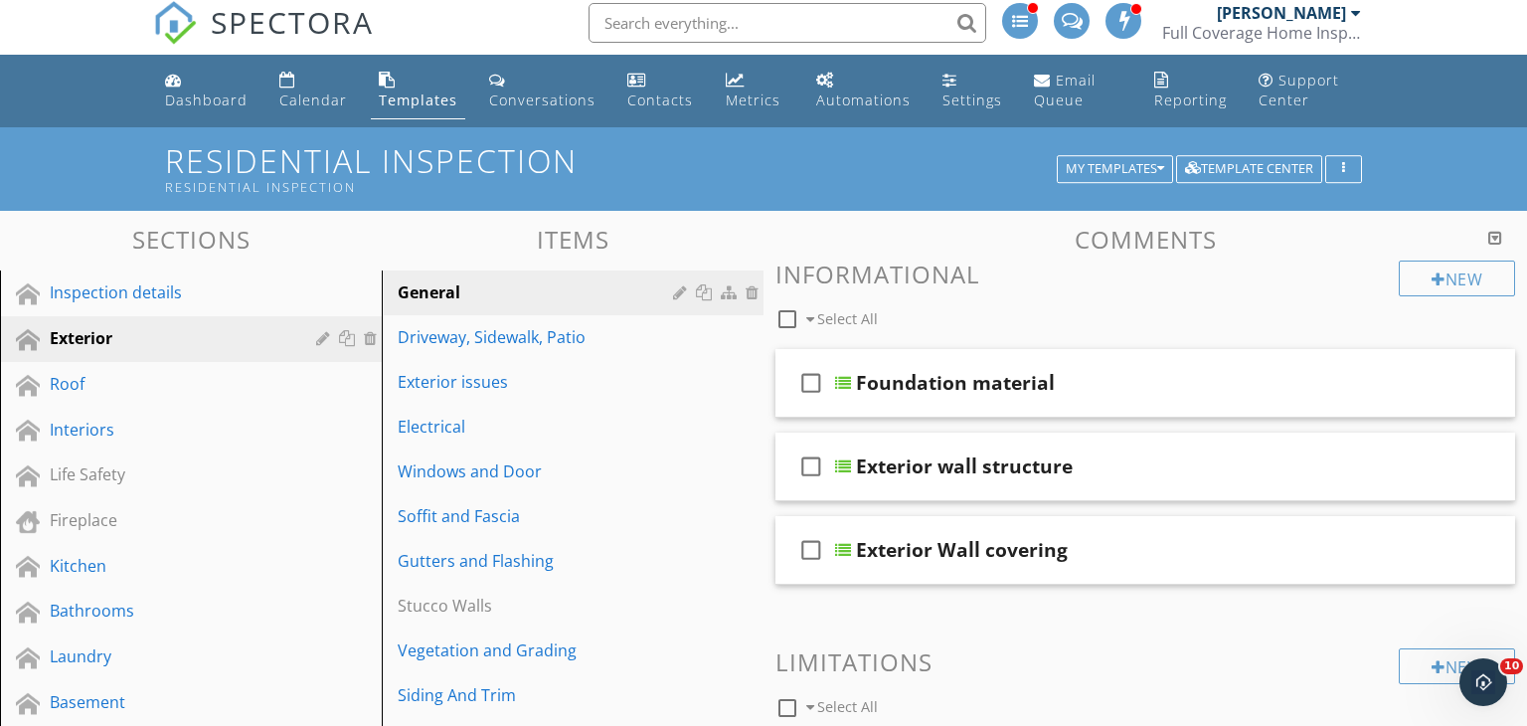
scroll to position [0, 0]
